Goal: Task Accomplishment & Management: Manage account settings

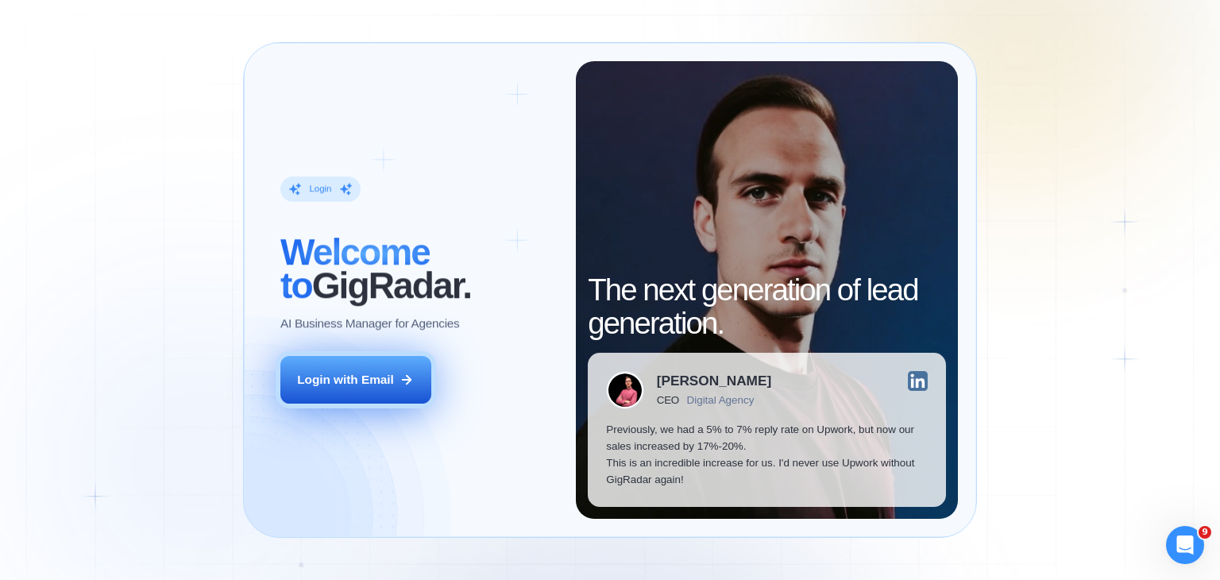
click at [393, 372] on div "Login with Email" at bounding box center [345, 379] width 97 height 17
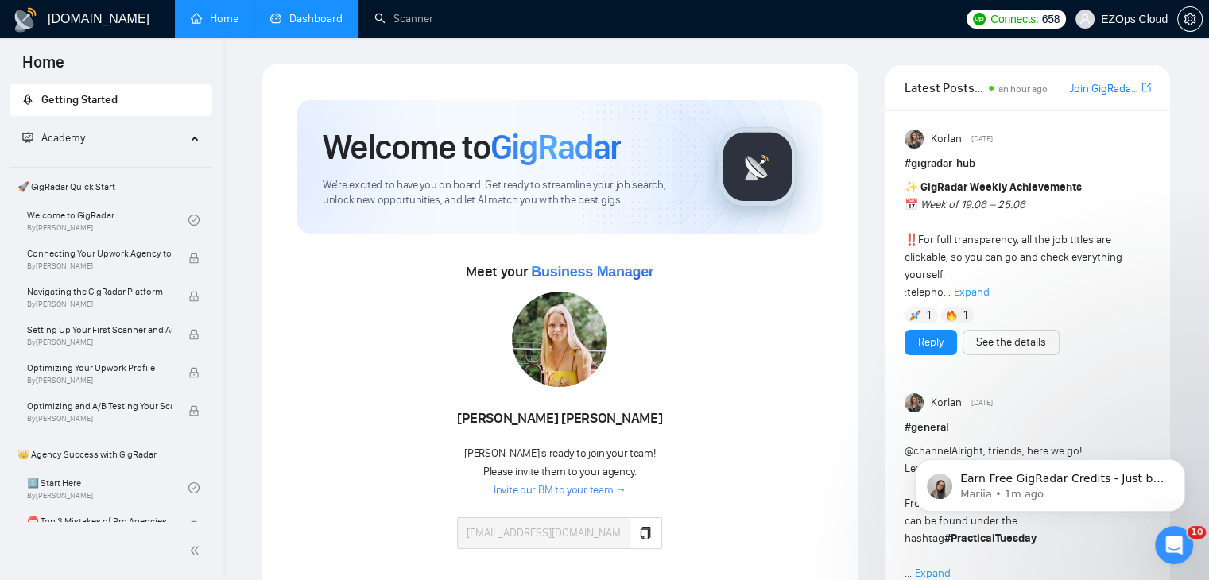
click at [325, 12] on link "Dashboard" at bounding box center [306, 19] width 72 height 14
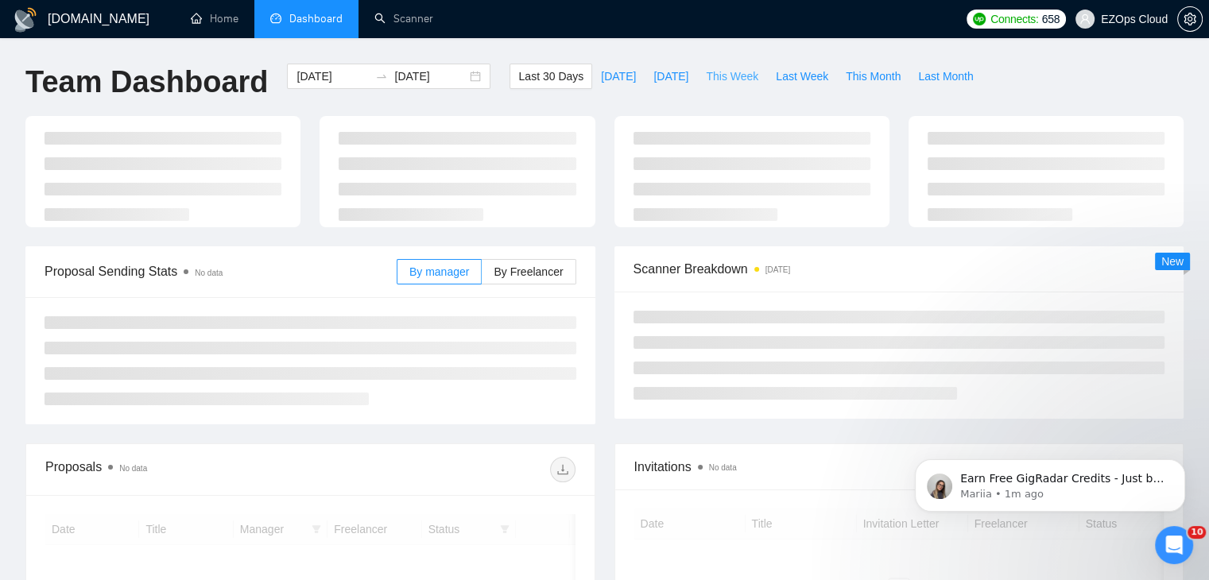
click at [710, 64] on button "This Week" at bounding box center [732, 76] width 70 height 25
type input "[DATE]"
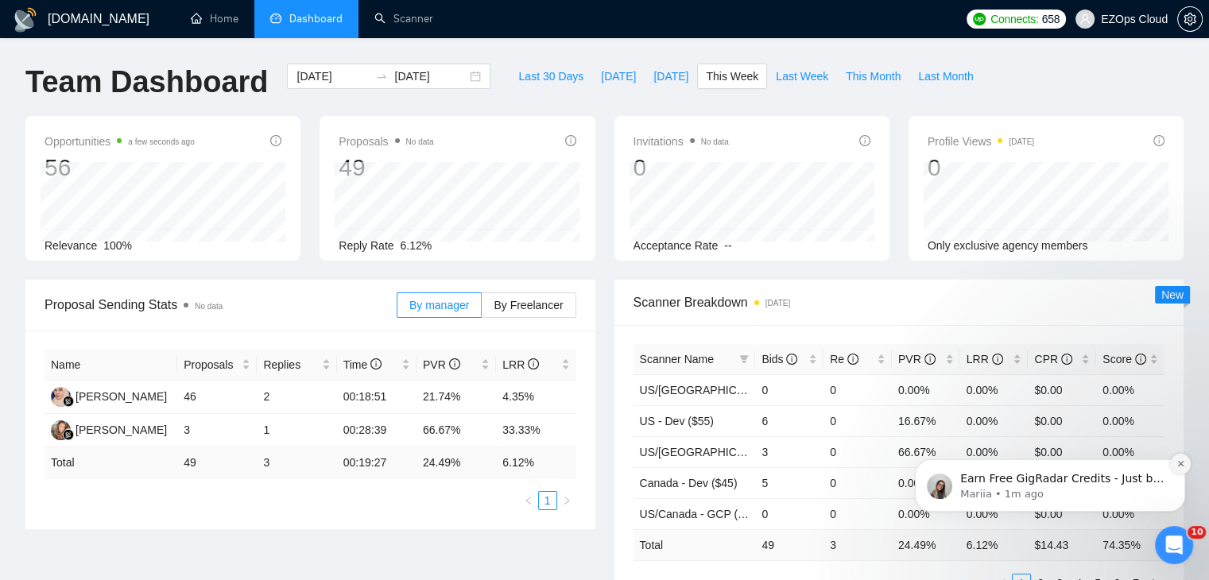
click at [1183, 466] on icon "Dismiss notification" at bounding box center [1180, 463] width 9 height 9
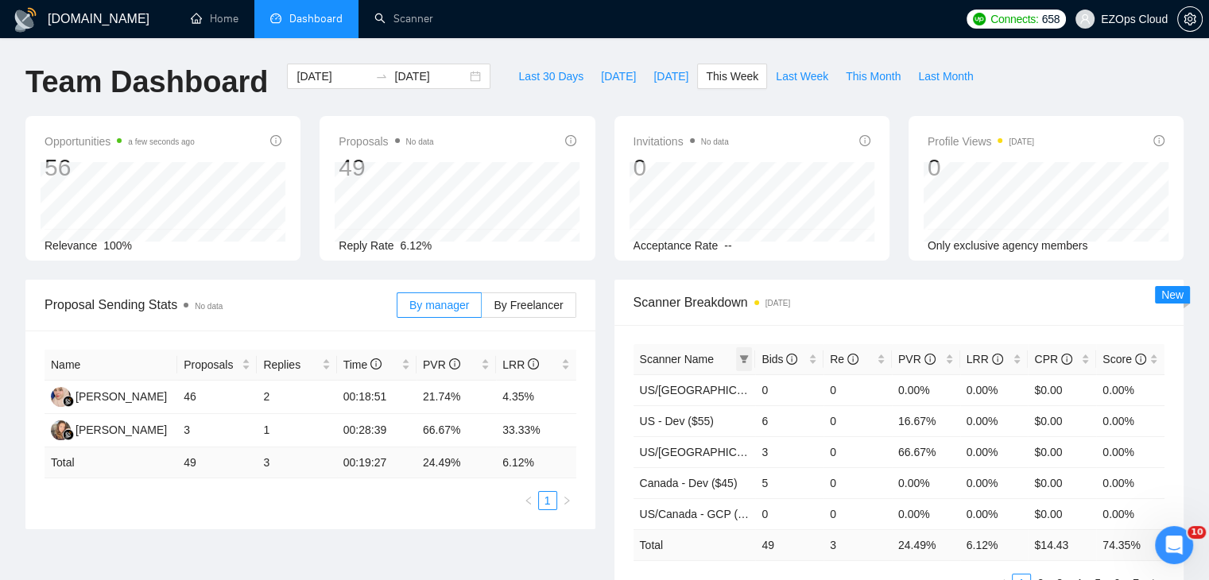
click at [741, 363] on span at bounding box center [744, 359] width 16 height 24
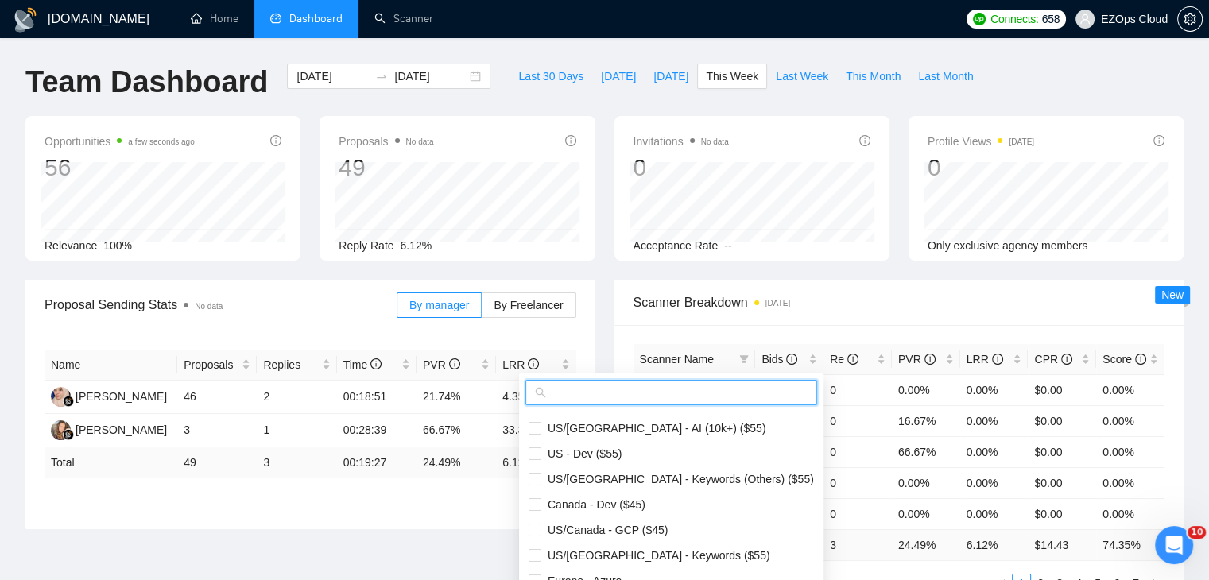
click at [667, 400] on input "text" at bounding box center [678, 392] width 258 height 17
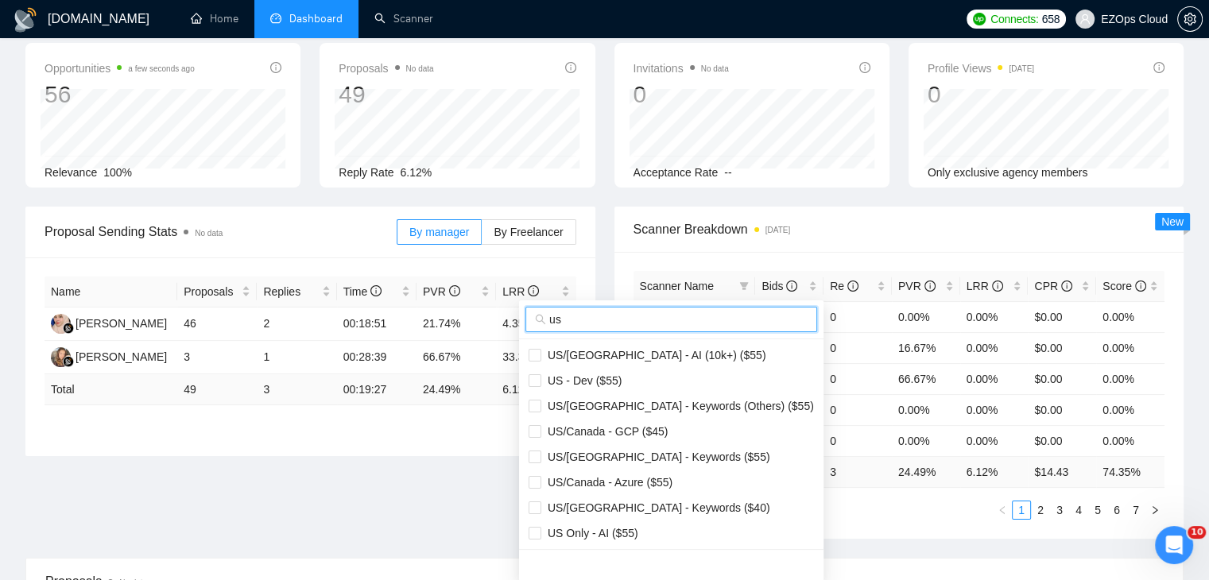
scroll to position [159, 0]
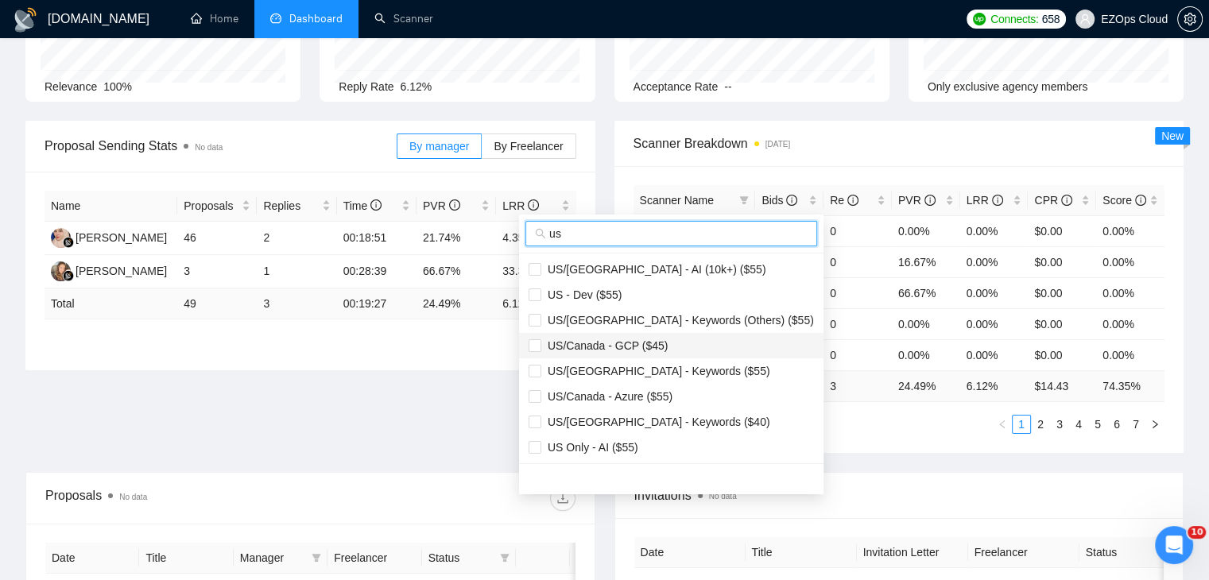
type input "us"
click at [652, 341] on span "US/Canada - GCP ($45)" at bounding box center [604, 345] width 126 height 13
checkbox input "true"
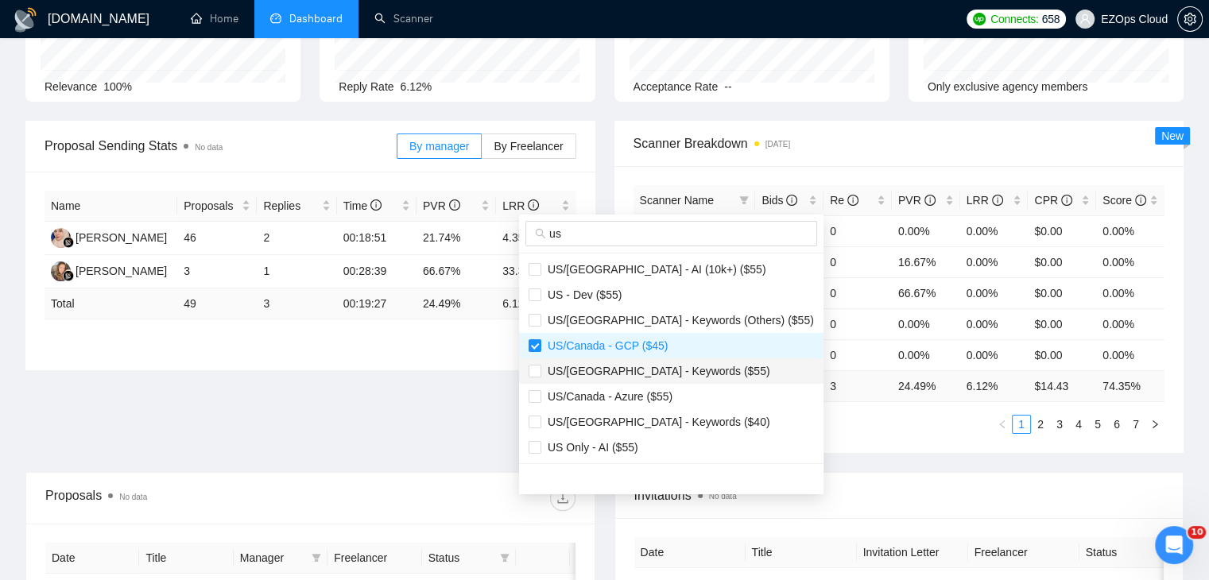
click at [663, 358] on li "US/[GEOGRAPHIC_DATA] - Keywords ($55)" at bounding box center [671, 370] width 304 height 25
checkbox input "true"
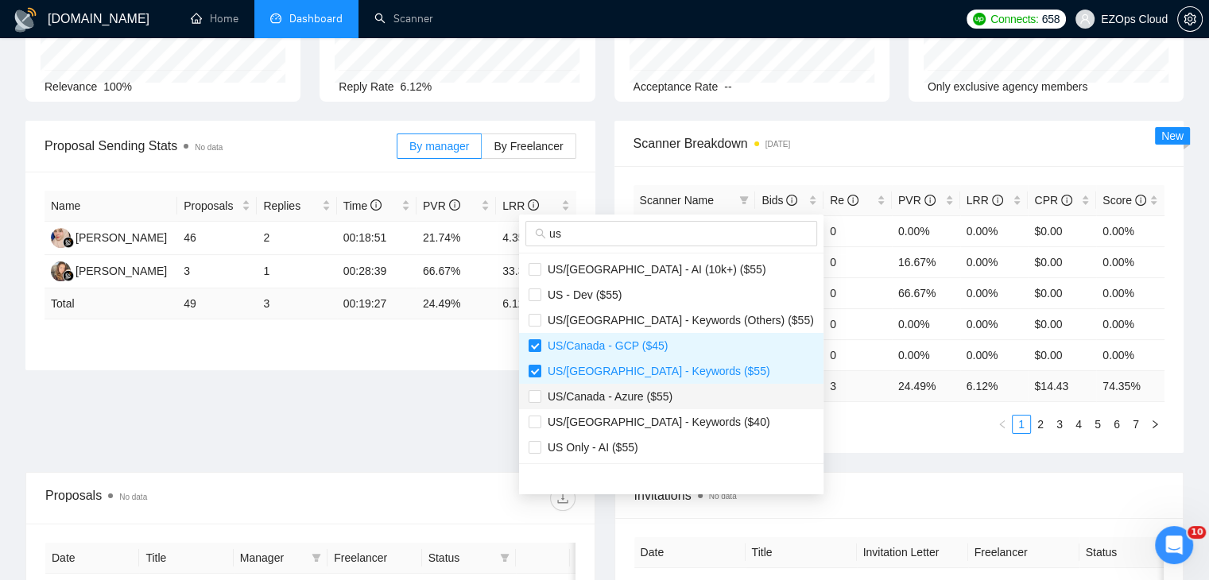
click at [672, 400] on span "US/Canada - Azure ($55)" at bounding box center [670, 396] width 285 height 17
checkbox input "true"
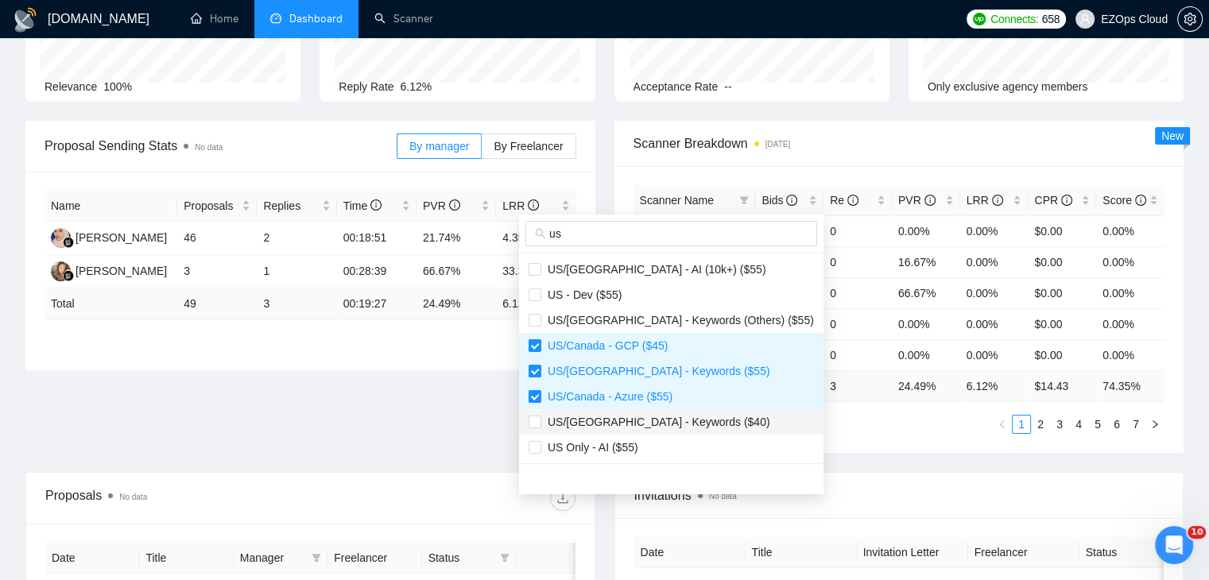
click at [674, 417] on span "US/[GEOGRAPHIC_DATA] - Keywords ($40)" at bounding box center [655, 422] width 229 height 13
checkbox input "true"
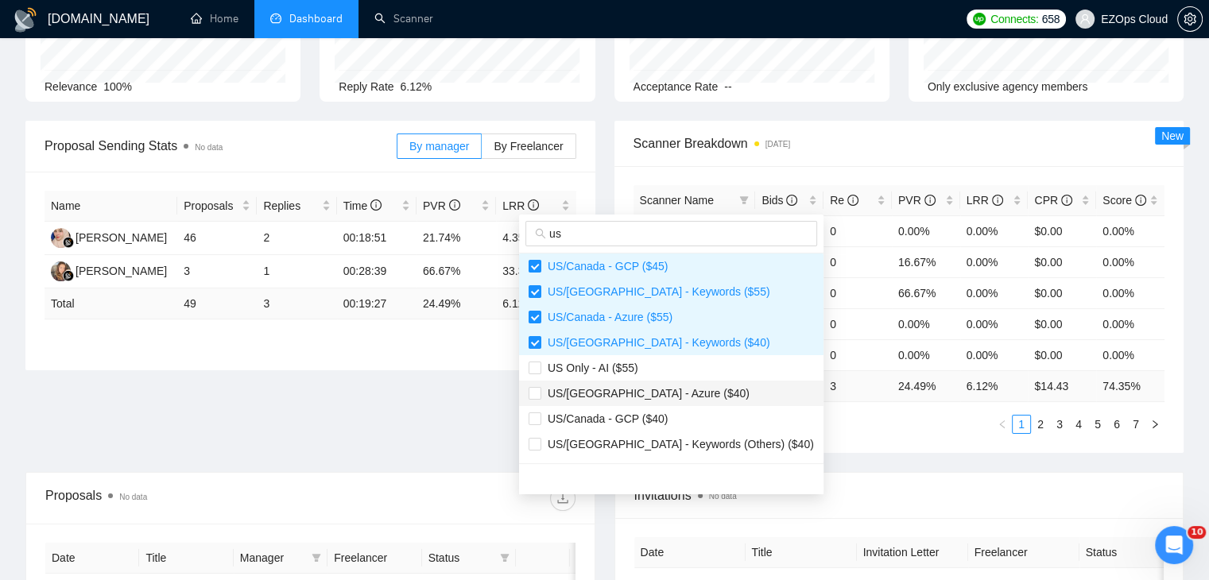
click at [664, 391] on span "US/[GEOGRAPHIC_DATA] - Azure ($40)" at bounding box center [645, 393] width 208 height 13
checkbox input "true"
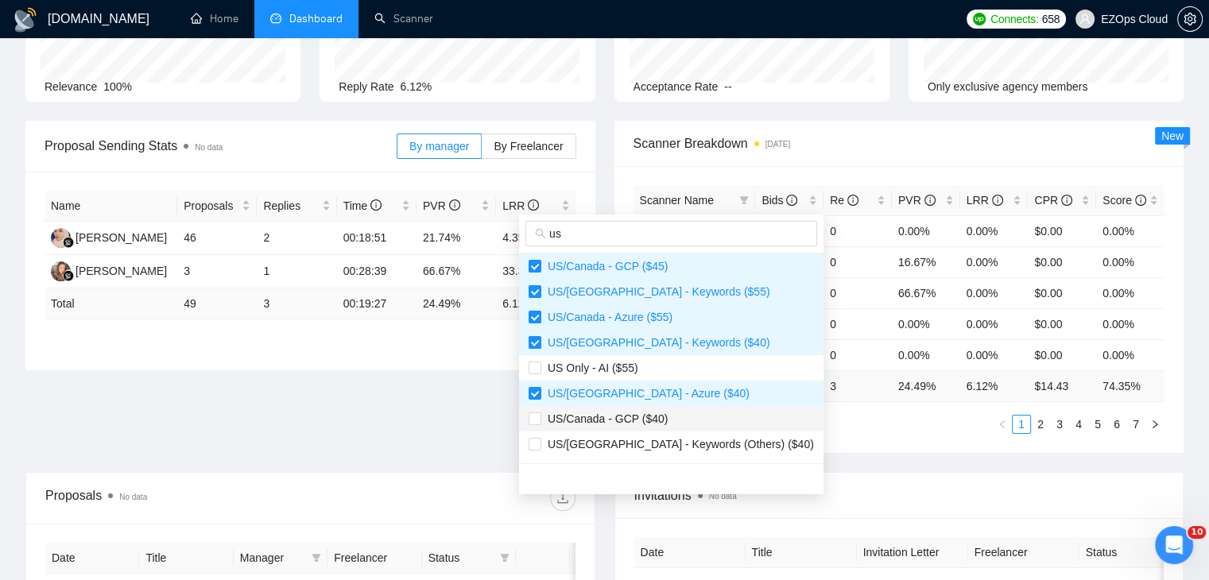
click at [671, 417] on span "US/Canada - GCP ($40)" at bounding box center [670, 418] width 285 height 17
checkbox input "true"
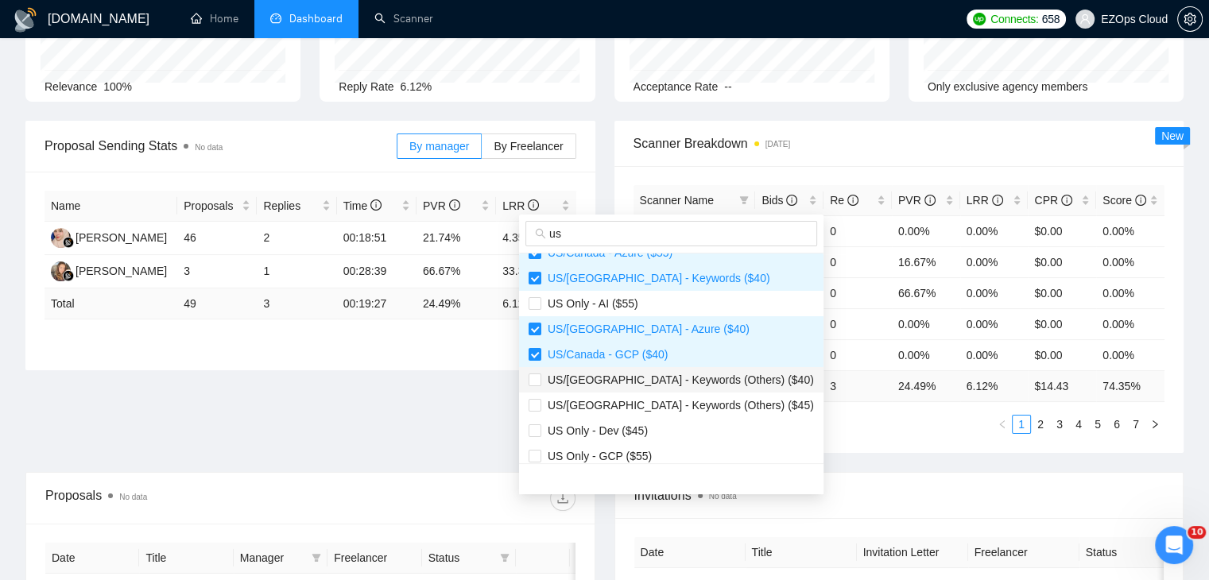
scroll to position [238, 0]
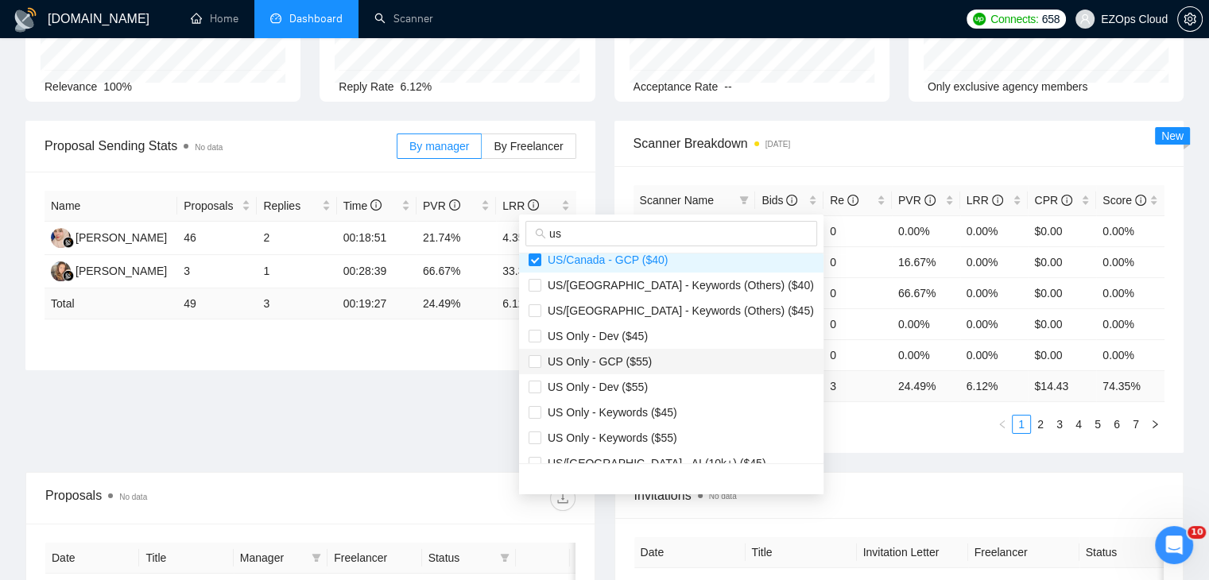
click at [658, 357] on span "US Only - GCP ($55)" at bounding box center [670, 361] width 285 height 17
checkbox input "true"
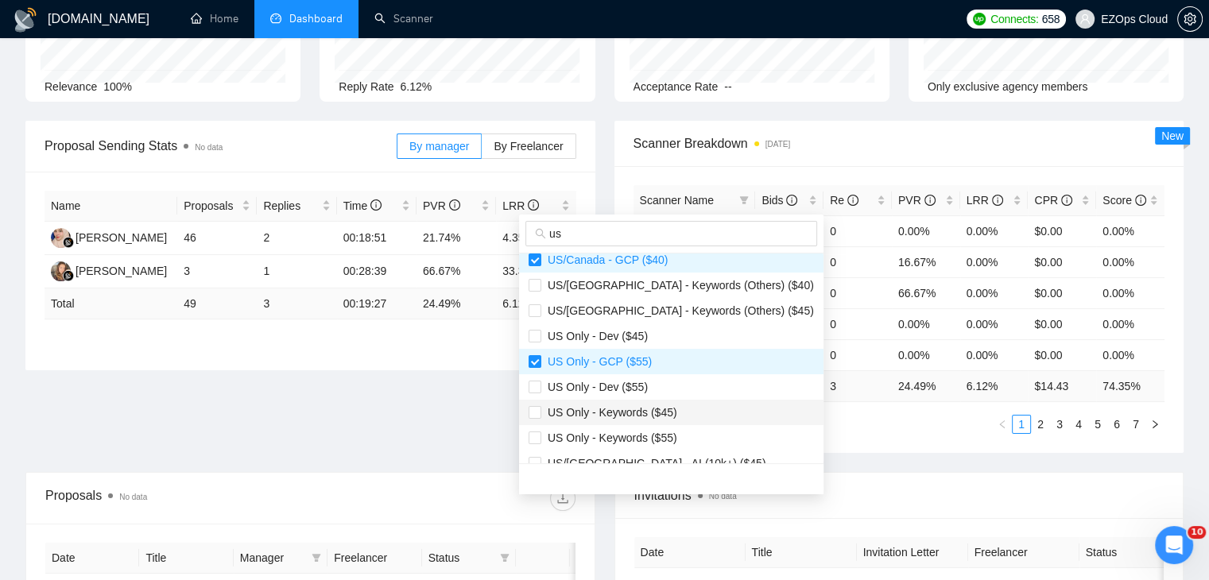
click at [672, 405] on span "US Only - Keywords ($45)" at bounding box center [670, 412] width 285 height 17
checkbox input "true"
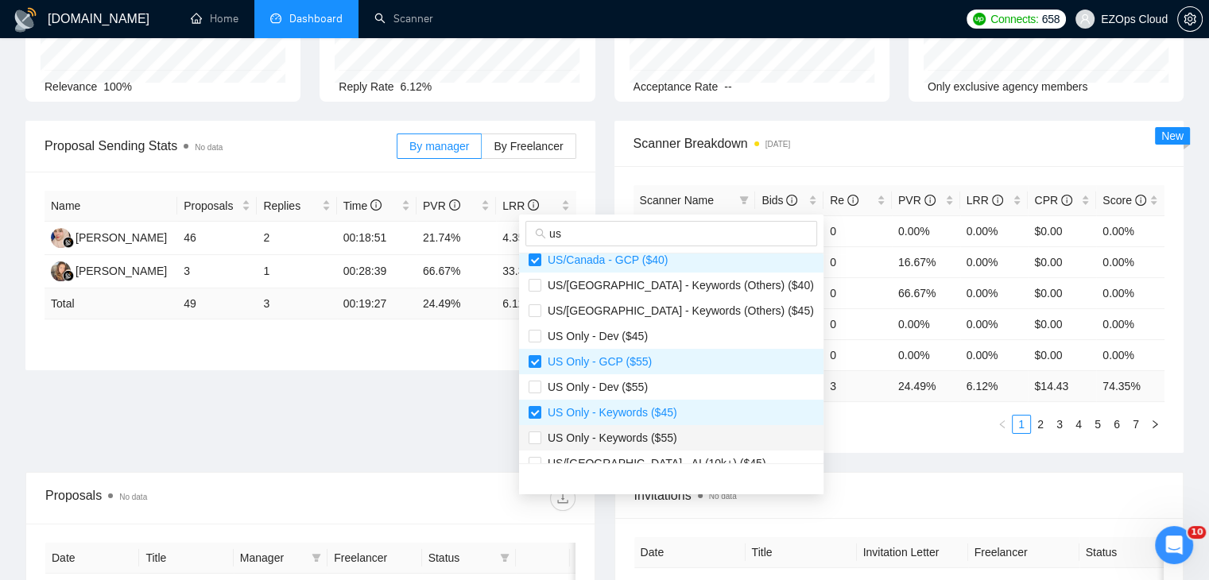
click at [687, 439] on span "US Only - Keywords ($55)" at bounding box center [670, 437] width 285 height 17
checkbox input "true"
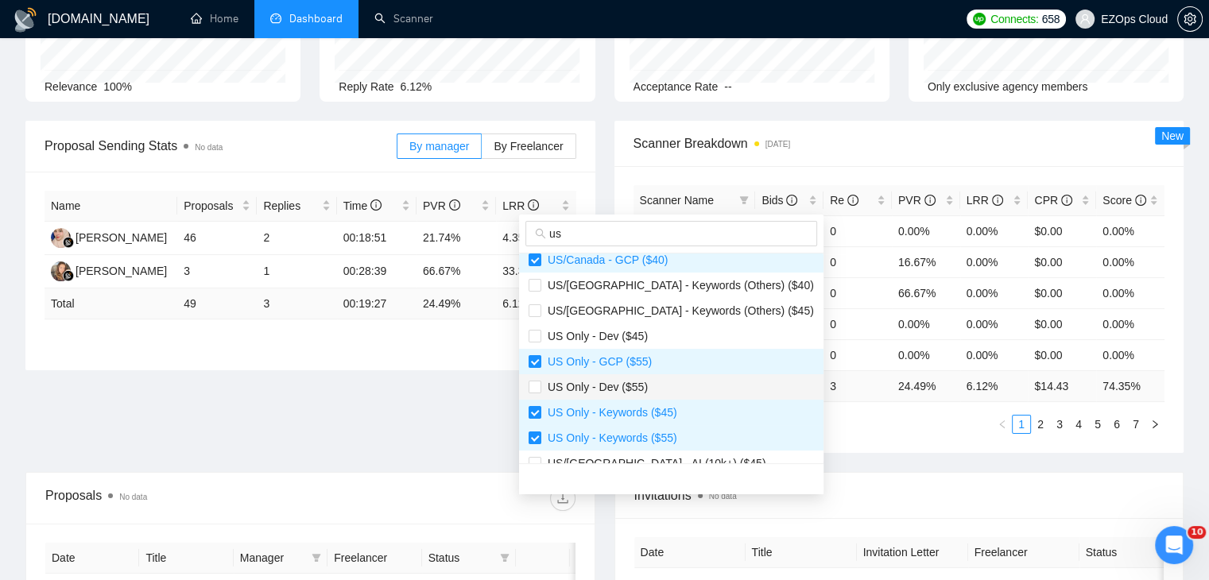
scroll to position [318, 0]
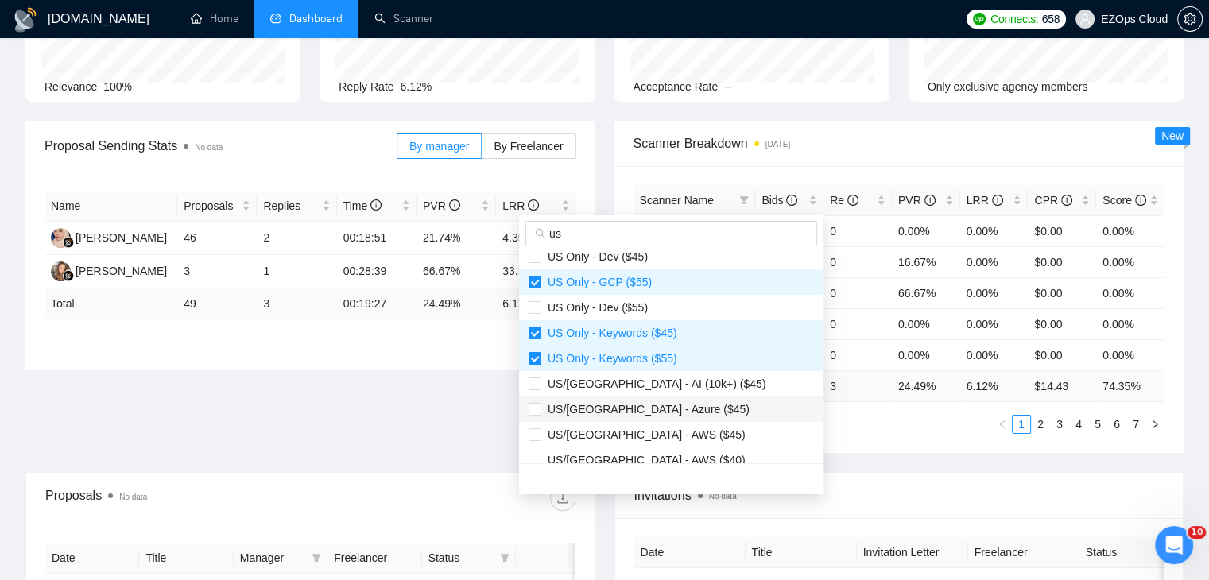
click at [670, 408] on span "US/[GEOGRAPHIC_DATA] - Azure ($45)" at bounding box center [670, 408] width 285 height 17
checkbox input "true"
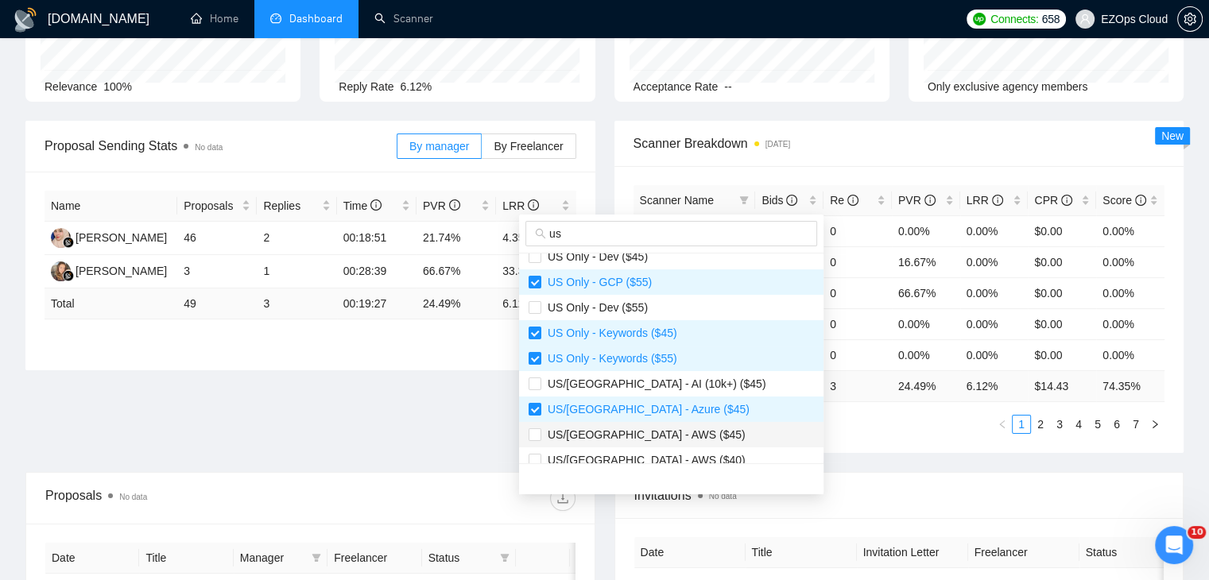
click at [674, 442] on span "US/[GEOGRAPHIC_DATA] - AWS ($45)" at bounding box center [670, 434] width 285 height 17
checkbox input "true"
click at [676, 458] on span "US/[GEOGRAPHIC_DATA] - AWS ($40)" at bounding box center [670, 459] width 285 height 17
checkbox input "true"
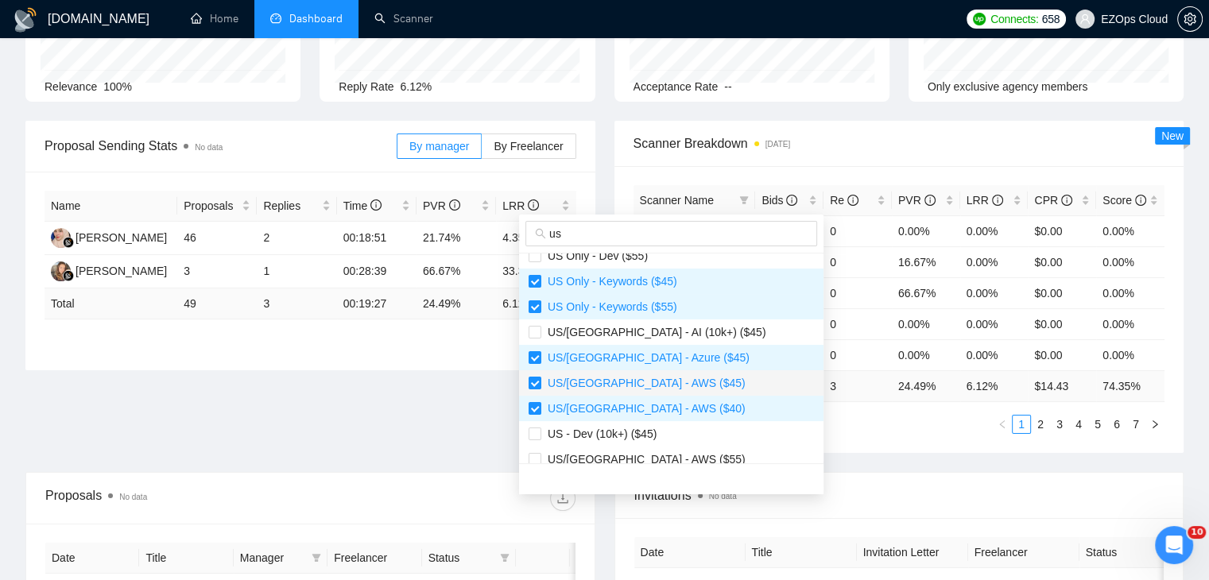
scroll to position [397, 0]
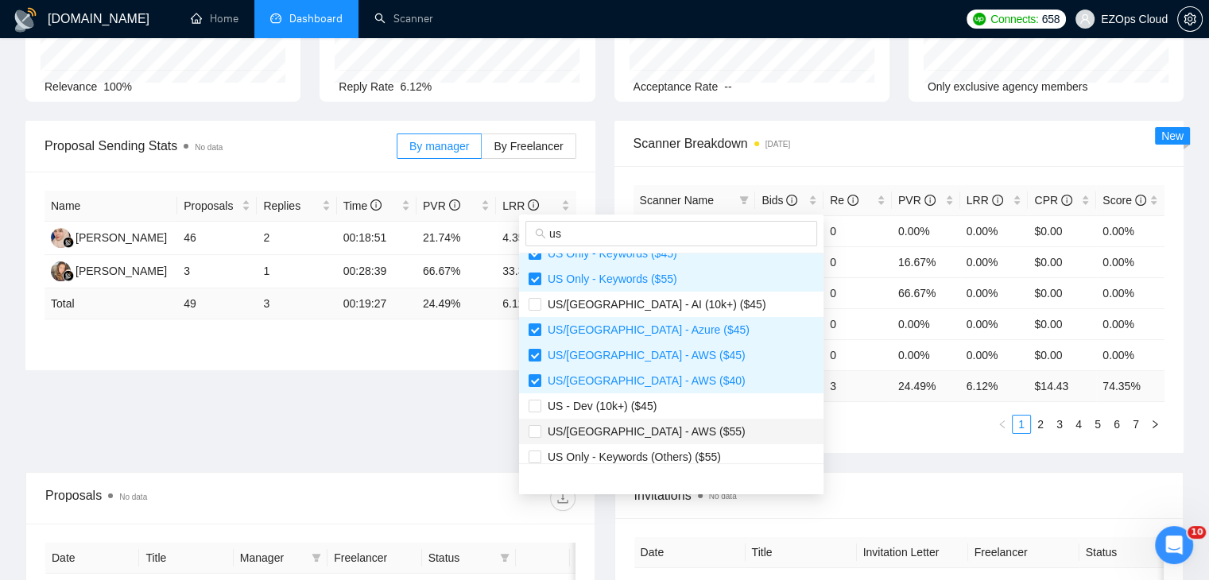
click at [663, 433] on span "US/[GEOGRAPHIC_DATA] - AWS ($55)" at bounding box center [670, 431] width 285 height 17
checkbox input "true"
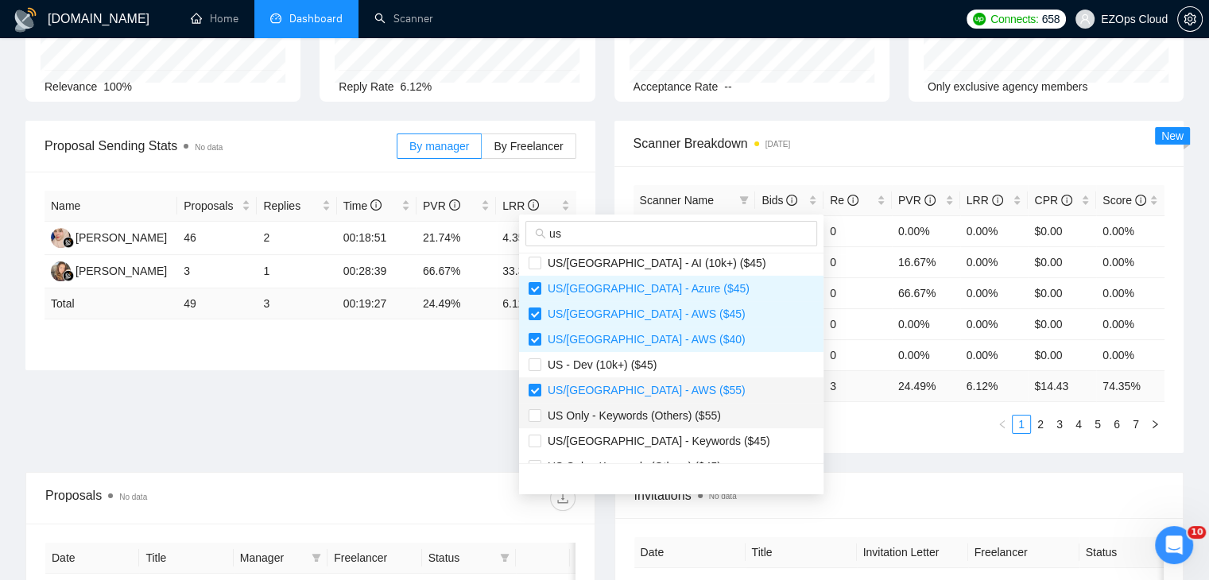
scroll to position [483, 0]
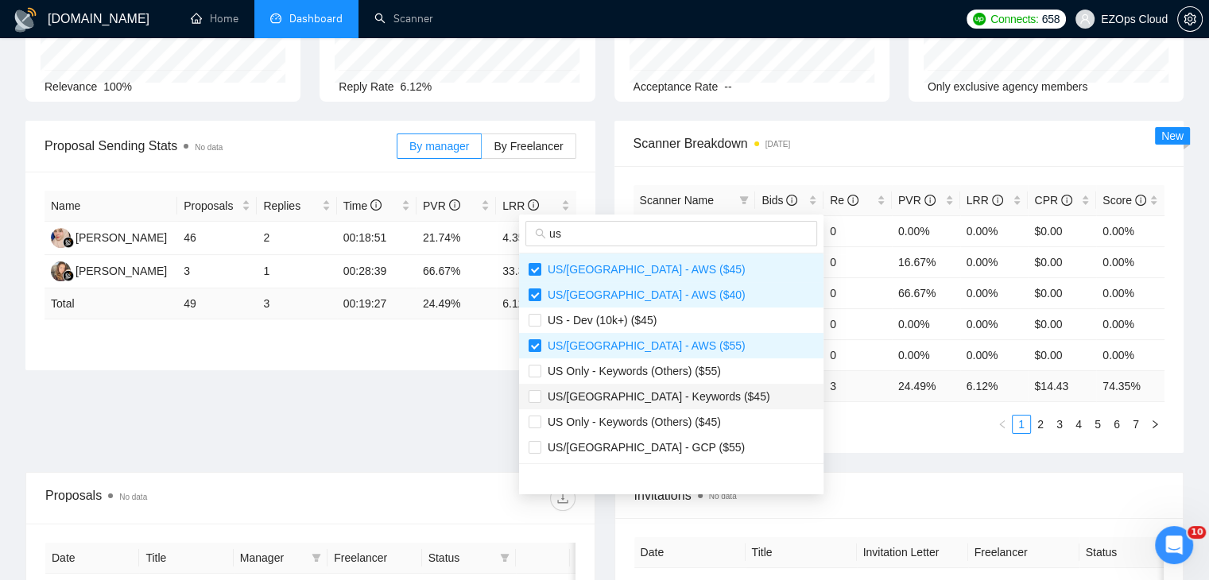
click at [670, 398] on span "US/[GEOGRAPHIC_DATA] - Keywords ($45)" at bounding box center [655, 396] width 229 height 13
checkbox input "true"
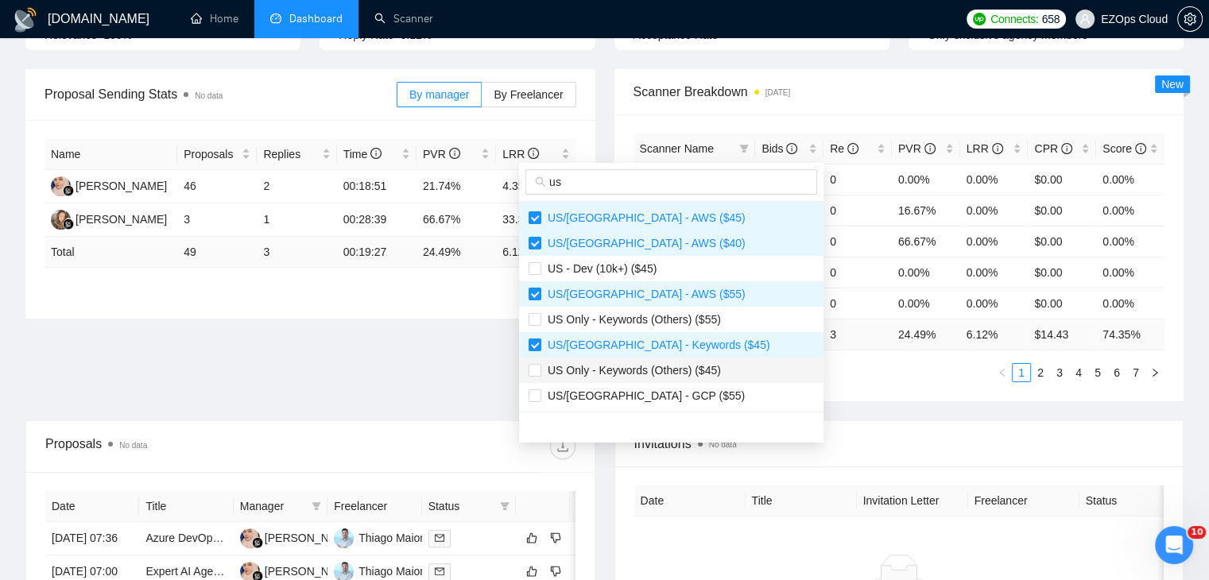
scroll to position [238, 0]
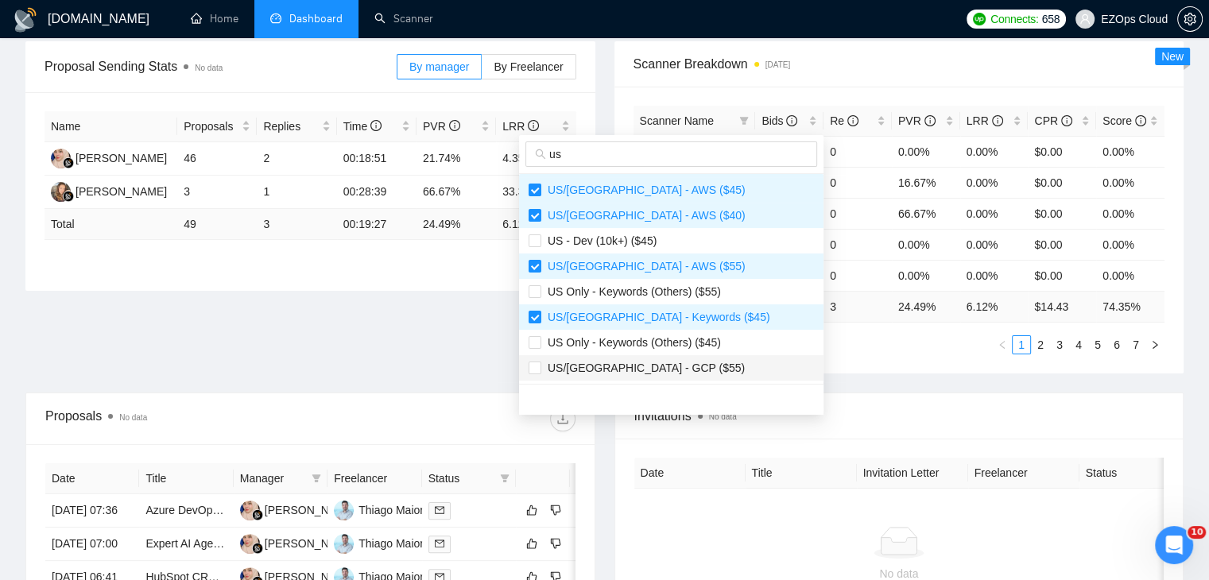
click at [640, 376] on li "US/[GEOGRAPHIC_DATA] - GCP ($55)" at bounding box center [671, 367] width 304 height 25
checkbox input "true"
click at [832, 376] on div "Proposal Sending Stats No data By manager By Freelancer Name Proposals Replies …" at bounding box center [604, 216] width 1177 height 351
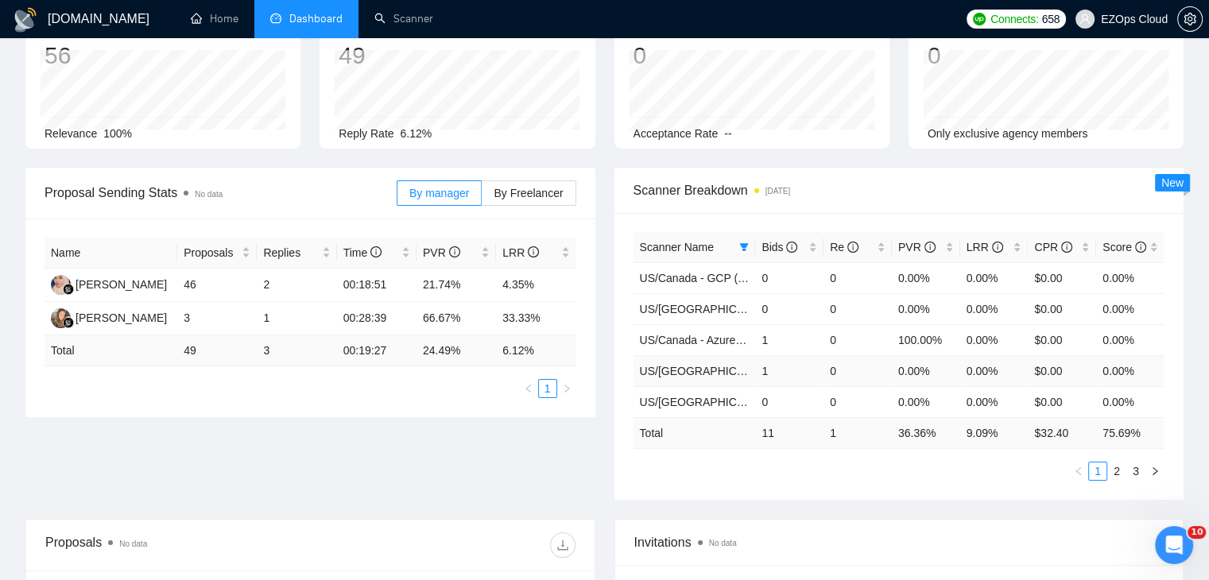
scroll to position [0, 0]
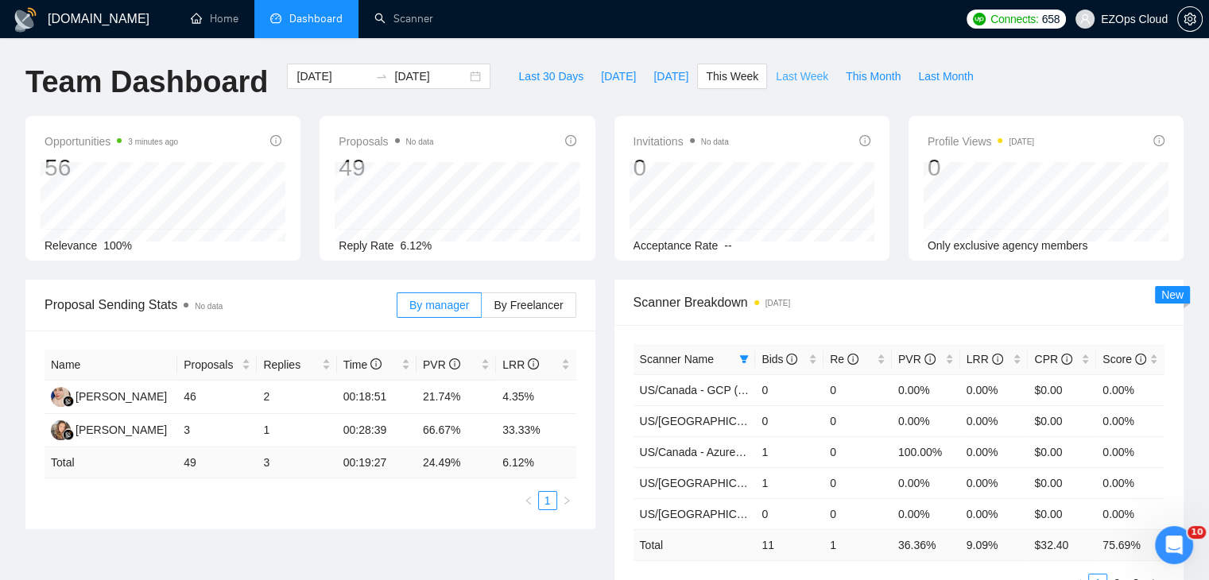
click at [783, 79] on span "Last Week" at bounding box center [801, 76] width 52 height 17
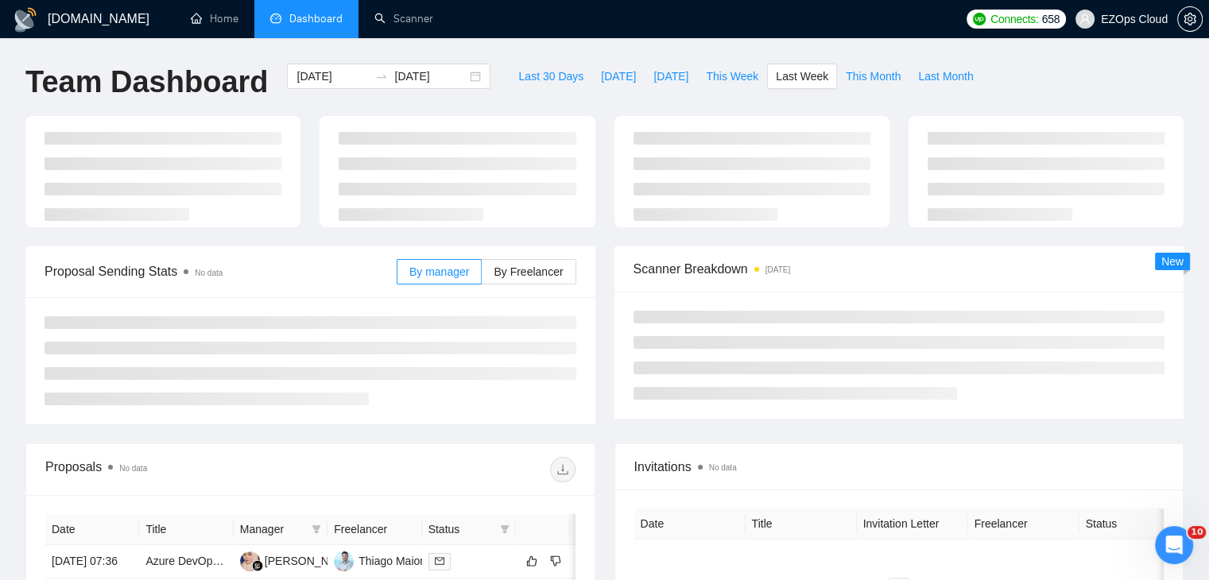
type input "[DATE]"
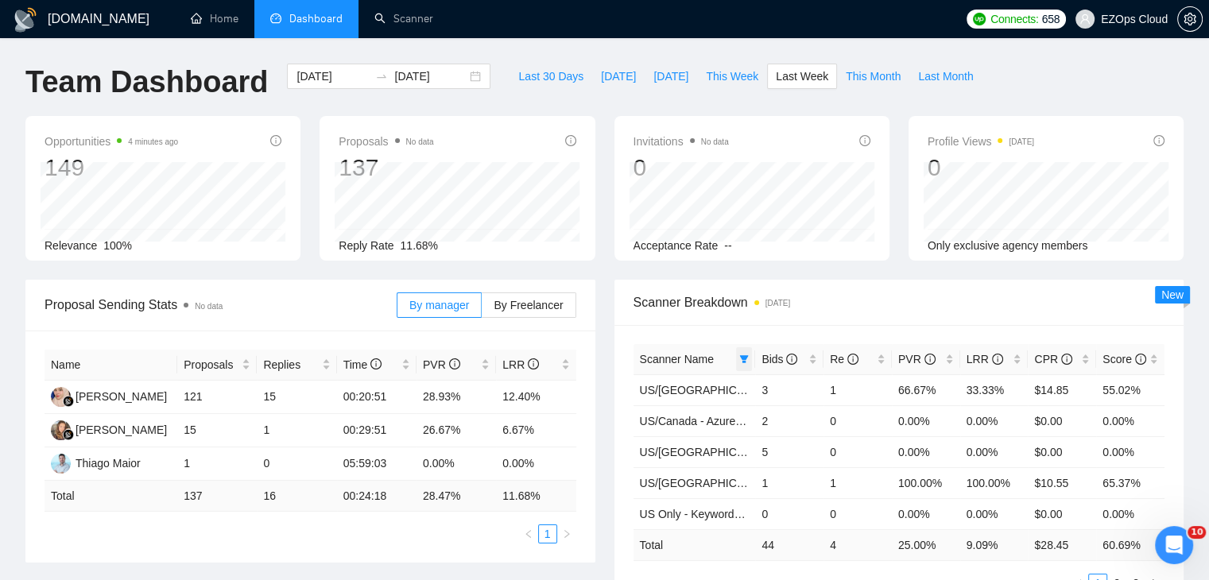
click at [746, 350] on span at bounding box center [744, 359] width 16 height 24
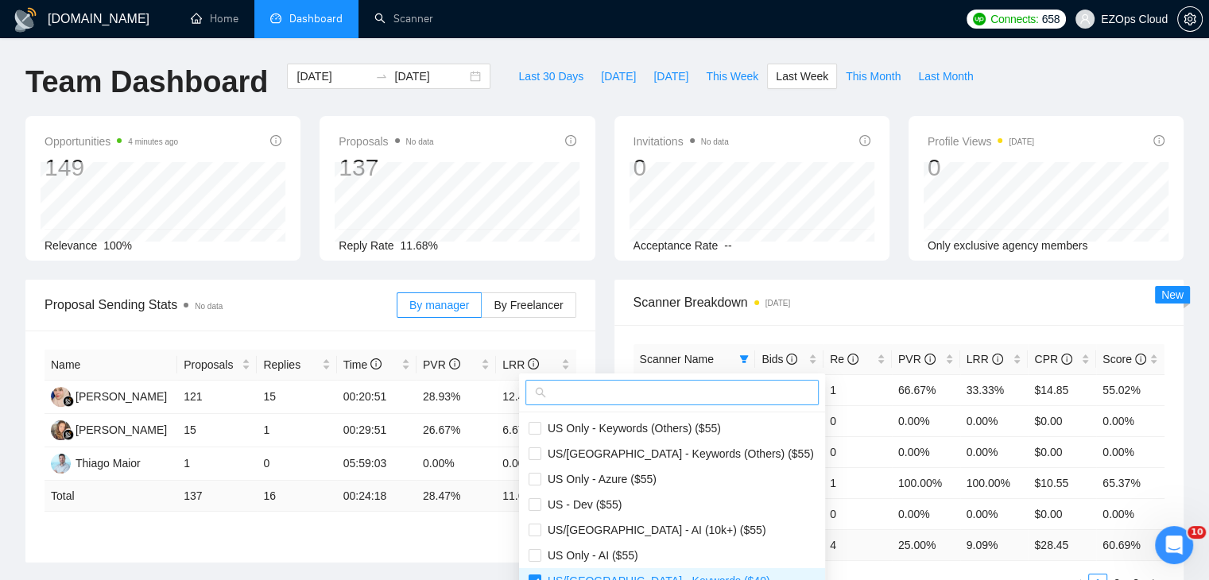
click at [667, 385] on input "text" at bounding box center [679, 392] width 260 height 17
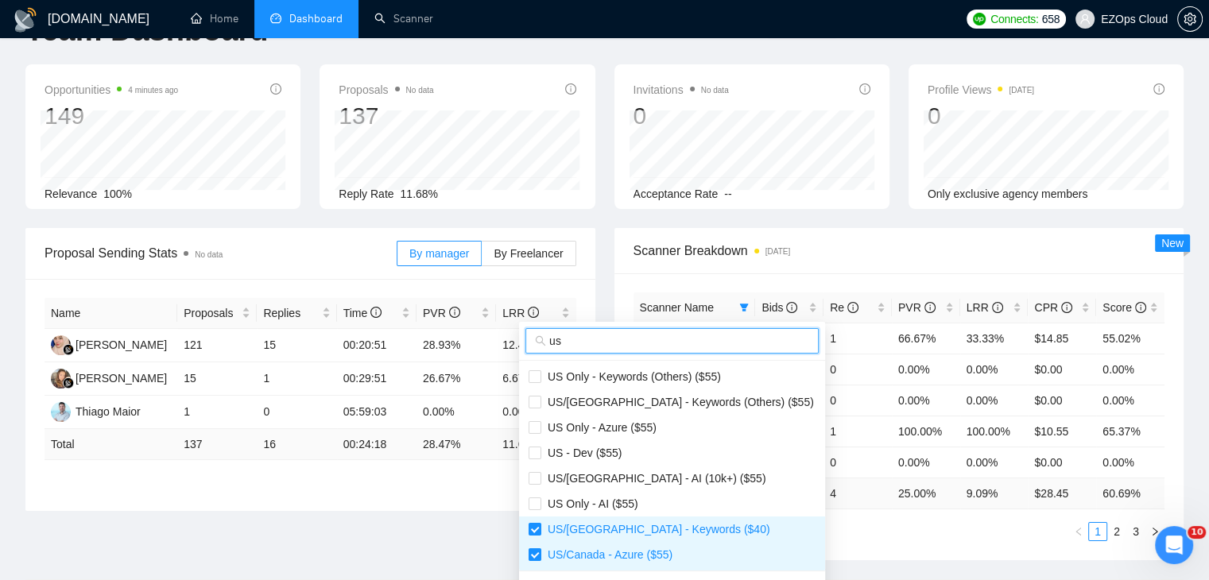
scroll to position [79, 0]
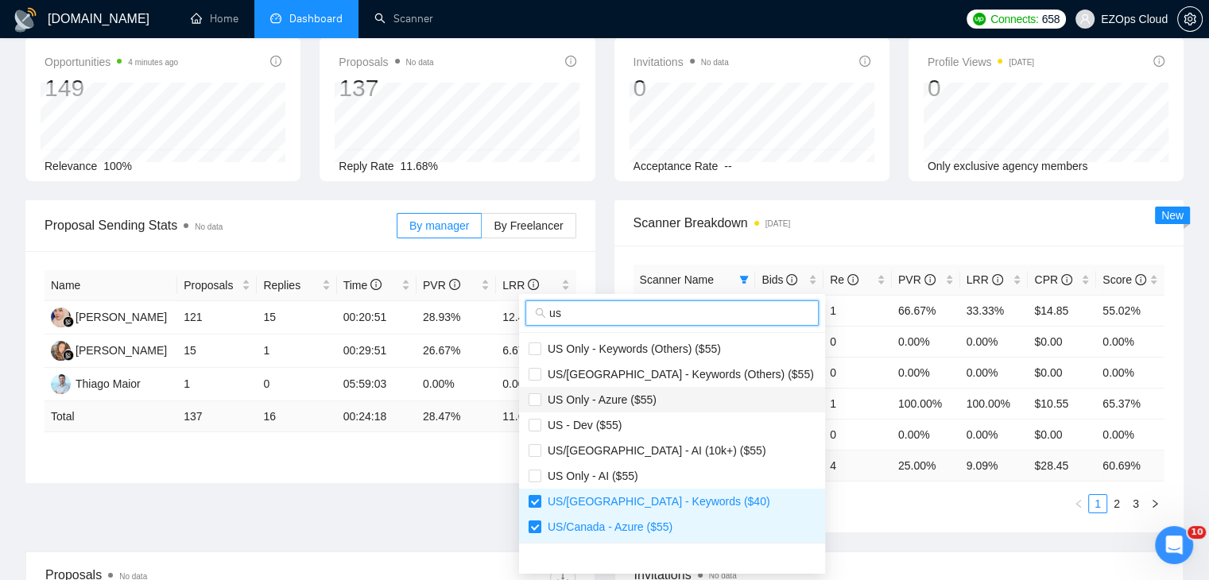
type input "us"
click at [640, 395] on span "US Only - Azure ($55)" at bounding box center [598, 399] width 115 height 13
checkbox input "true"
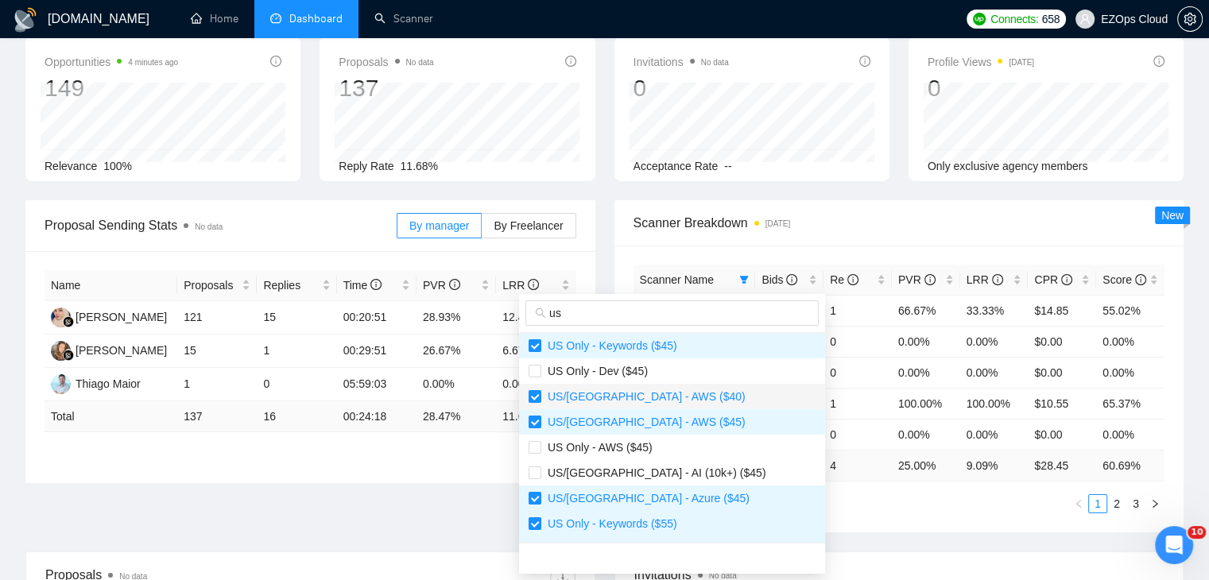
scroll to position [397, 0]
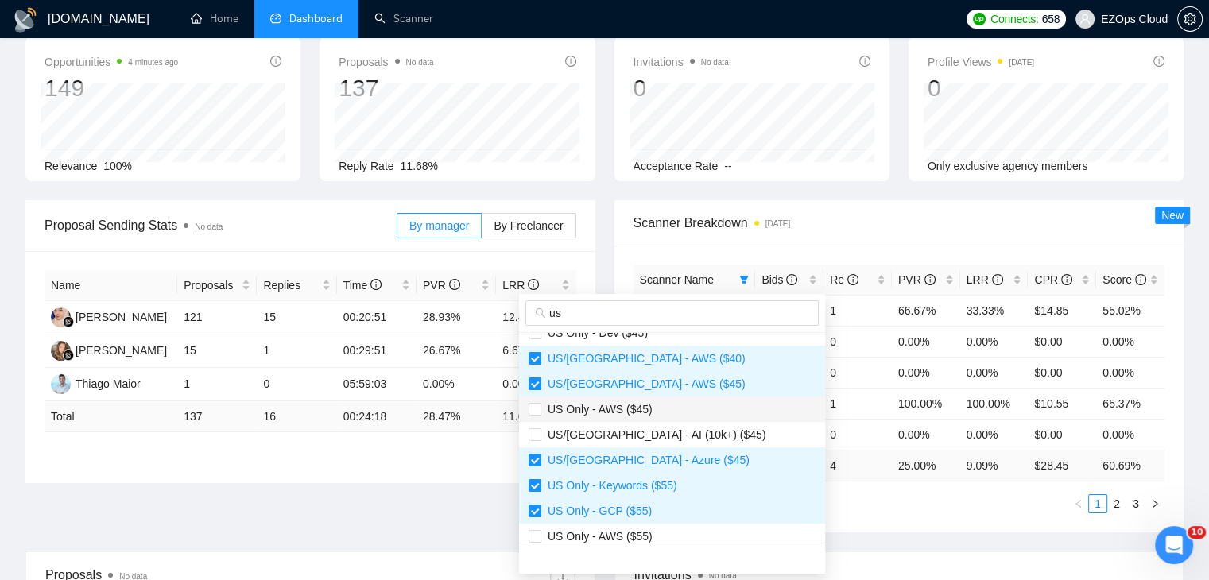
click at [634, 403] on span "US Only - AWS ($45)" at bounding box center [596, 409] width 111 height 13
checkbox input "true"
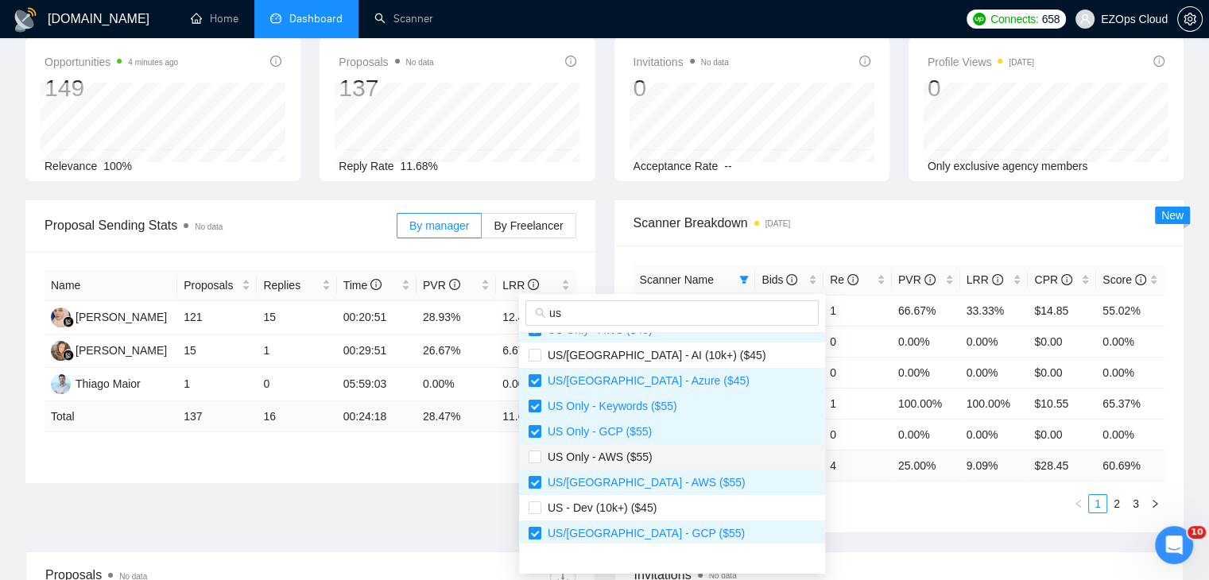
click at [643, 451] on span "US Only - AWS ($55)" at bounding box center [596, 457] width 111 height 13
checkbox input "true"
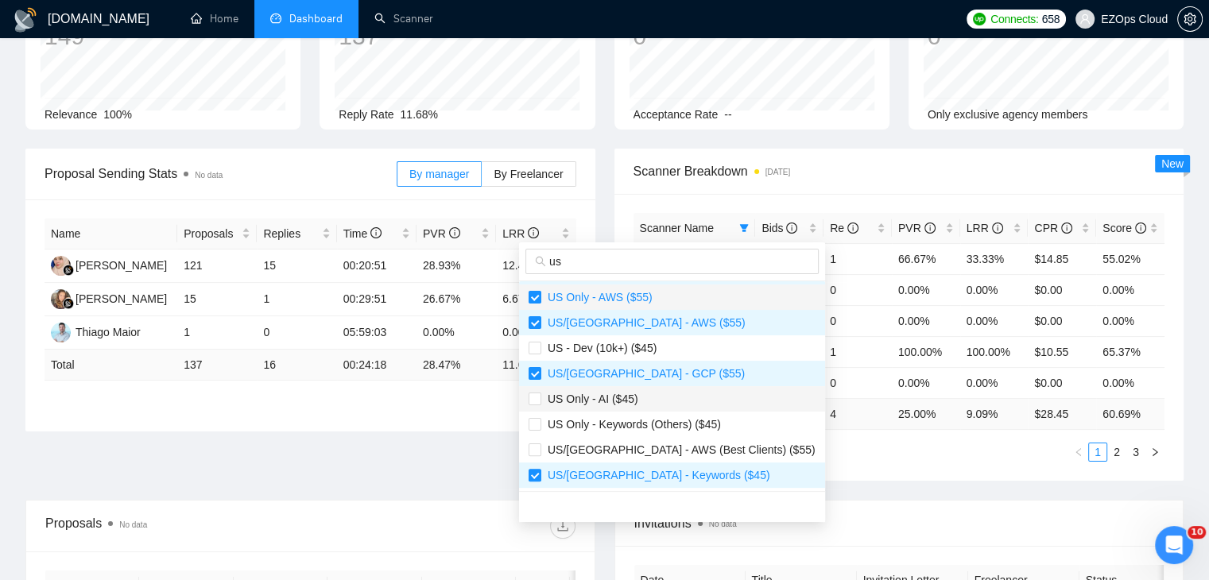
scroll to position [159, 0]
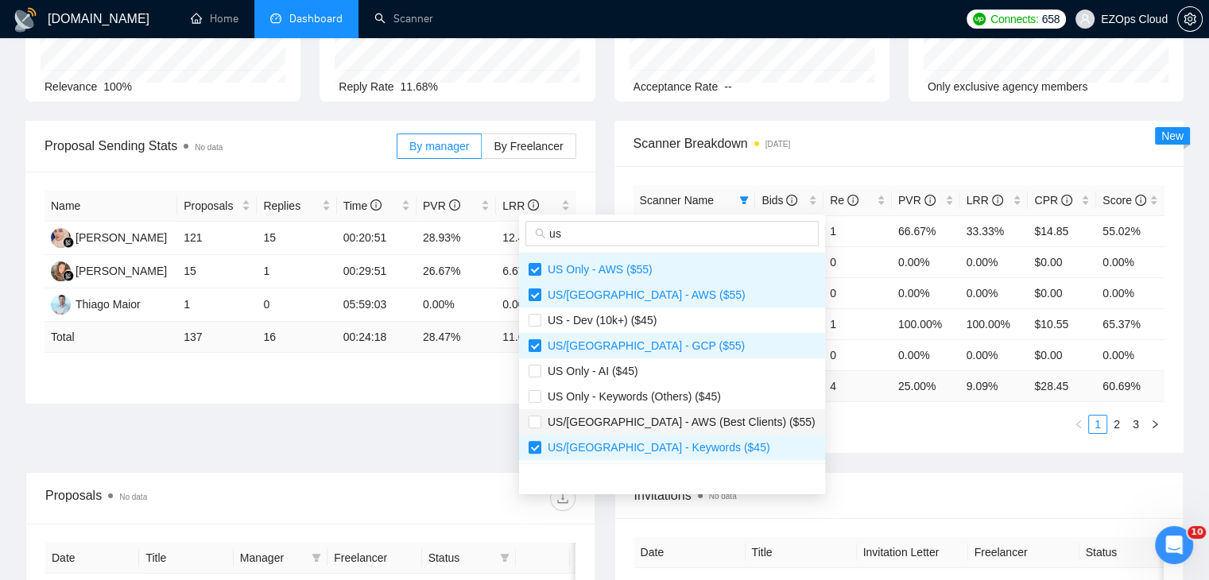
click at [635, 427] on span "US/[GEOGRAPHIC_DATA] - AWS (Best Clients) ($55)" at bounding box center [678, 422] width 274 height 13
checkbox input "true"
click at [869, 454] on div "Proposal Sending Stats No data By manager By Freelancer Name Proposals Replies …" at bounding box center [604, 296] width 1177 height 351
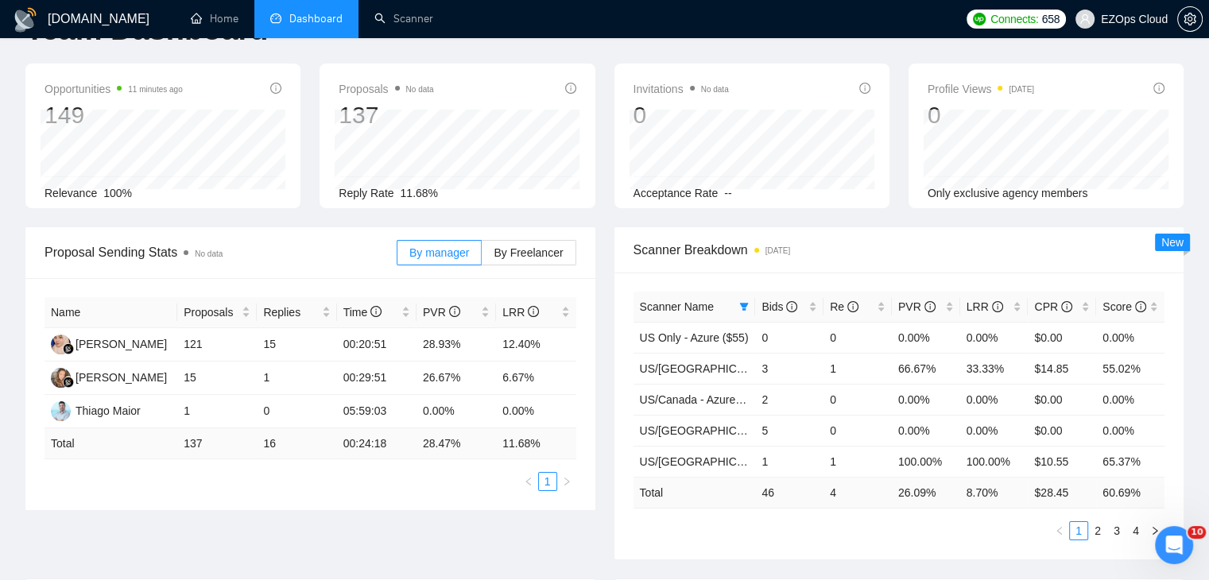
scroll to position [0, 0]
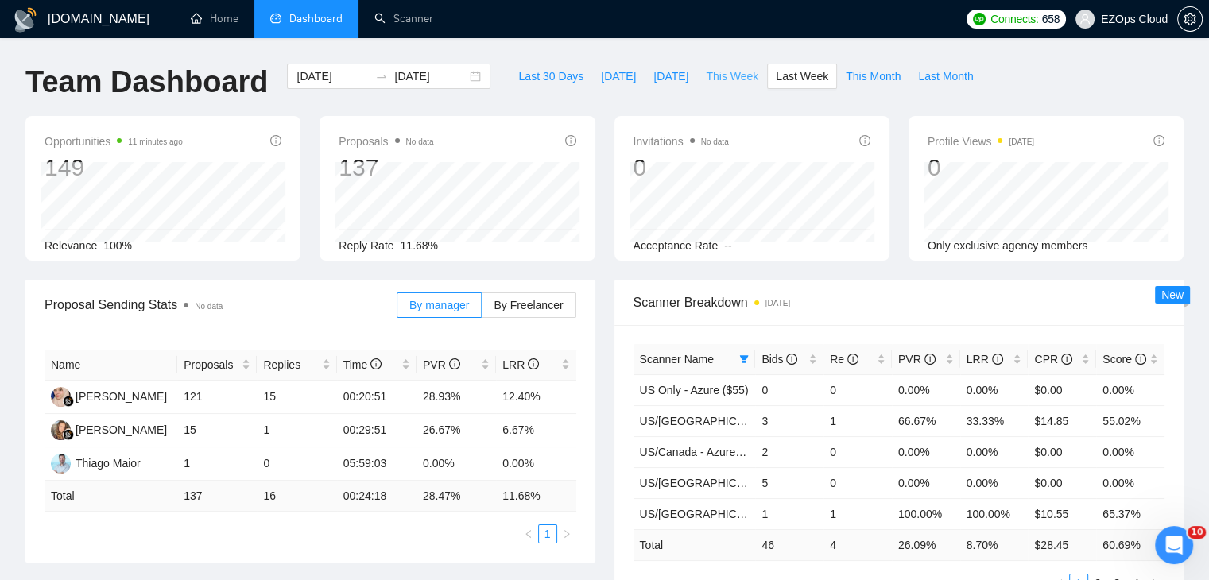
click at [725, 79] on span "This Week" at bounding box center [732, 76] width 52 height 17
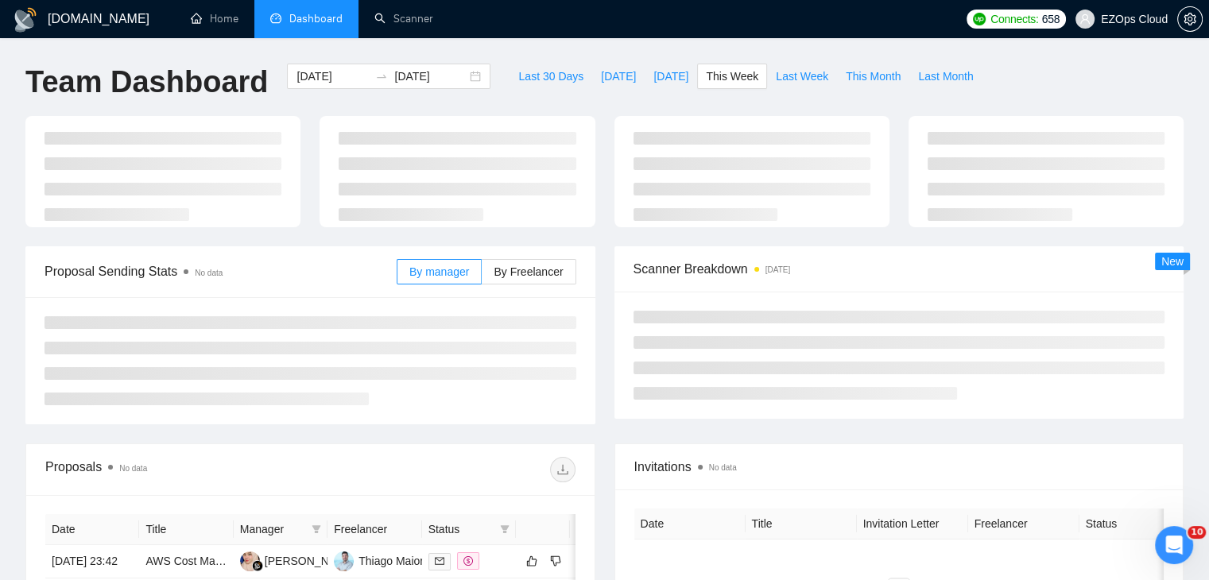
type input "[DATE]"
